Goal: Find specific page/section: Find specific page/section

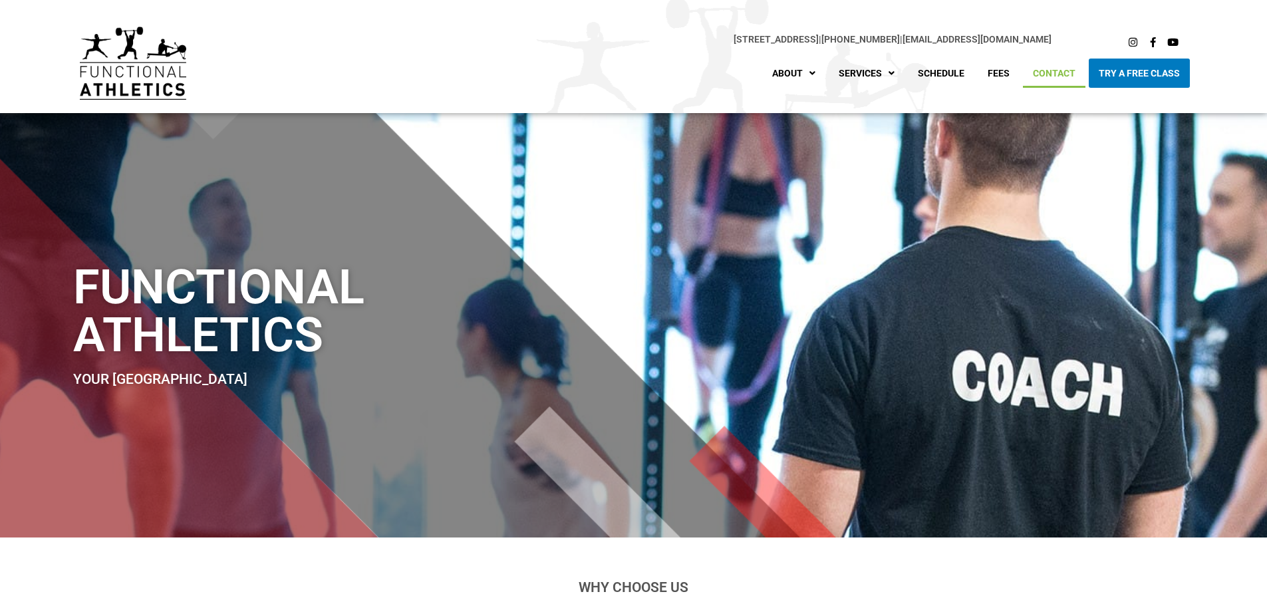
click at [1064, 77] on link "Contact" at bounding box center [1054, 73] width 63 height 29
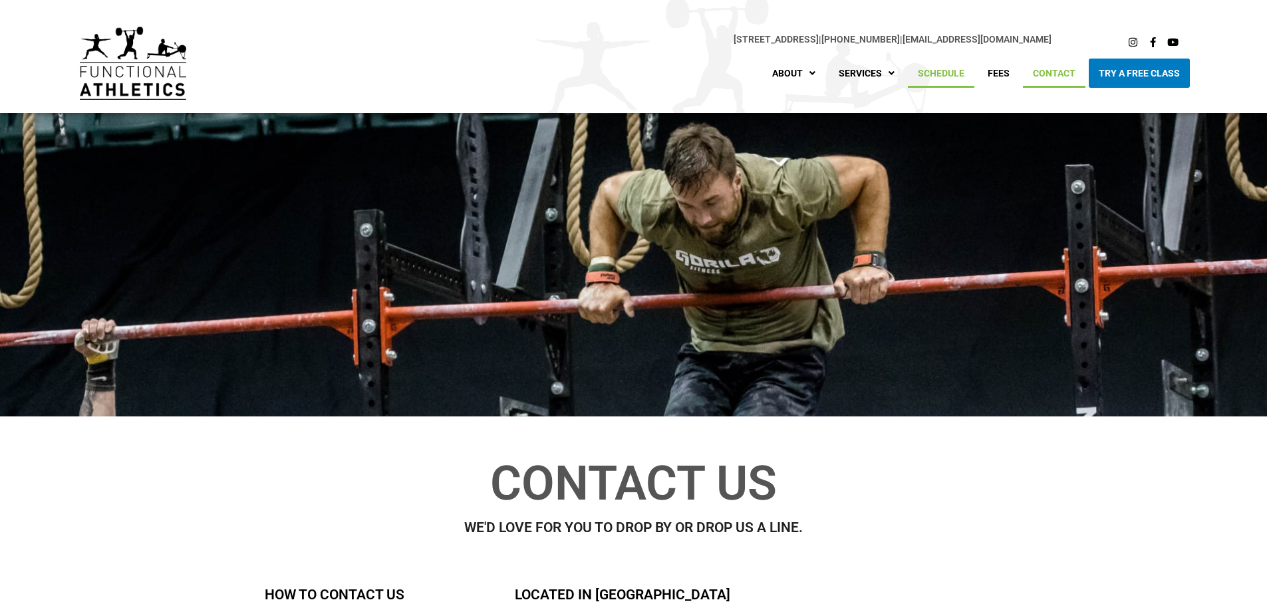
click at [948, 78] on link "Schedule" at bounding box center [941, 73] width 67 height 29
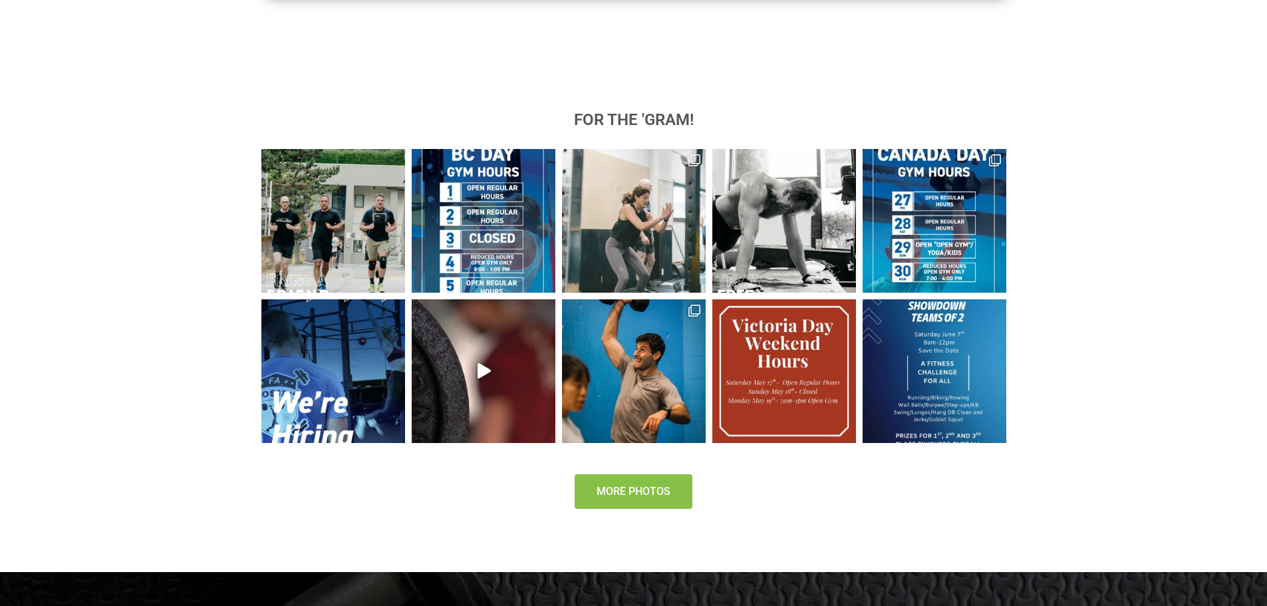
scroll to position [1425, 0]
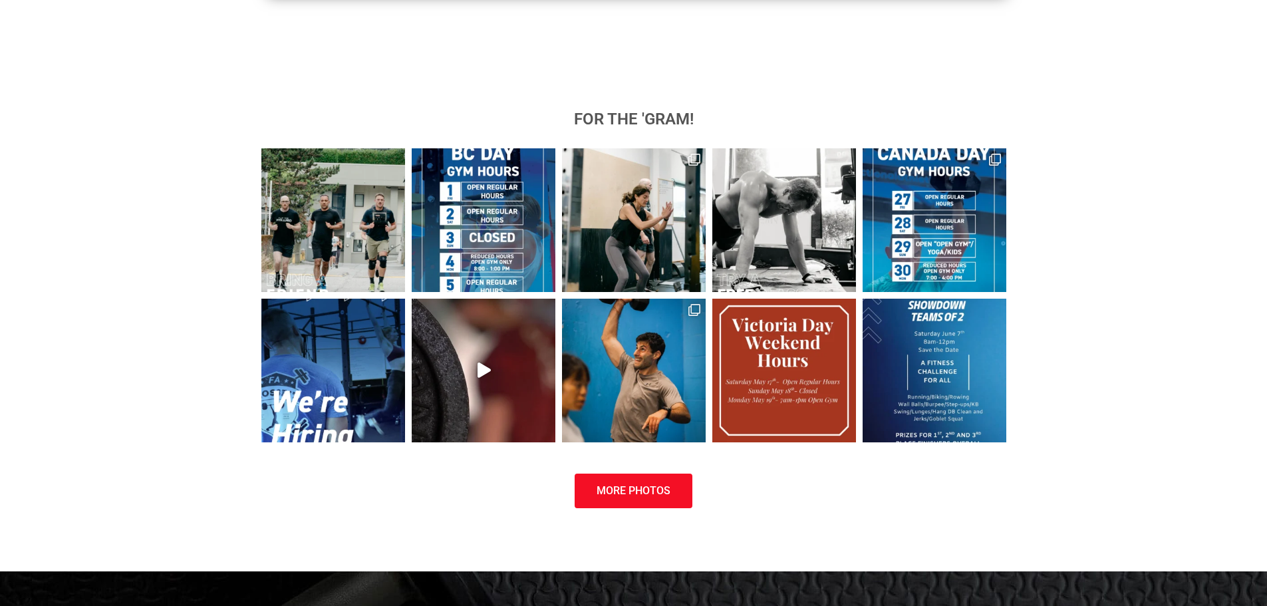
click at [84, 339] on section "for the 'gram! 𝘽𝙧𝙞𝙣𝙜 𝙖 𝙁𝙧𝙞𝙚𝙣𝙙 🌲 BC DAY WEEKEND GYM HOURS 🌲 Here is our Ho At Fu…" at bounding box center [633, 310] width 1267 height 456
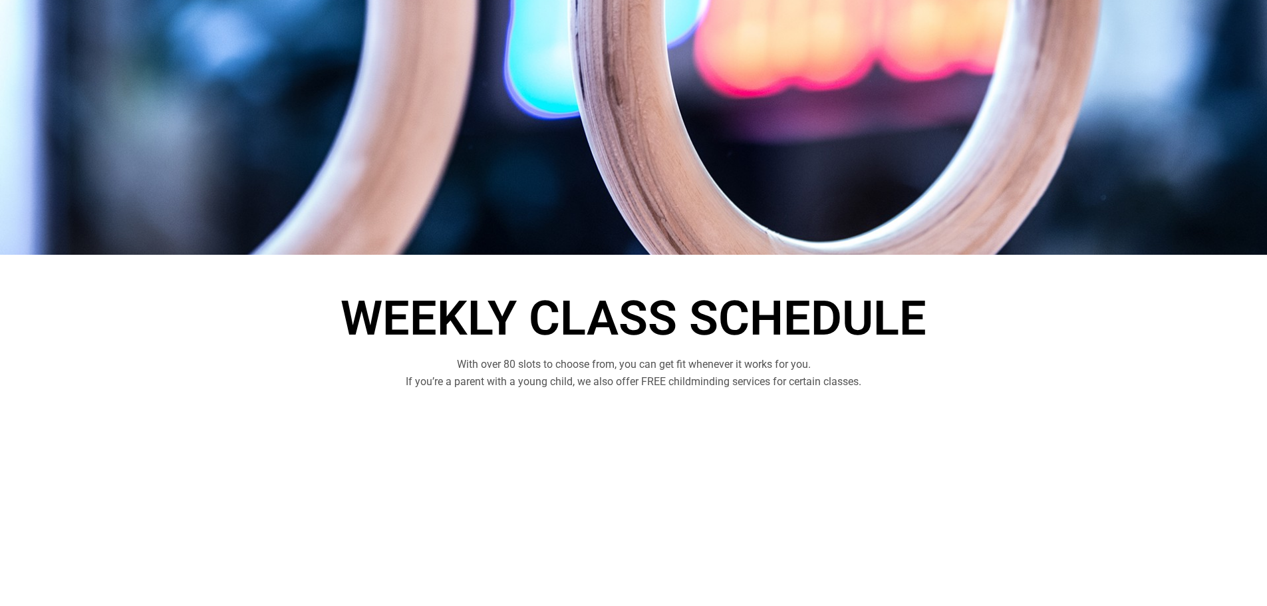
scroll to position [0, 0]
